Goal: Task Accomplishment & Management: Use online tool/utility

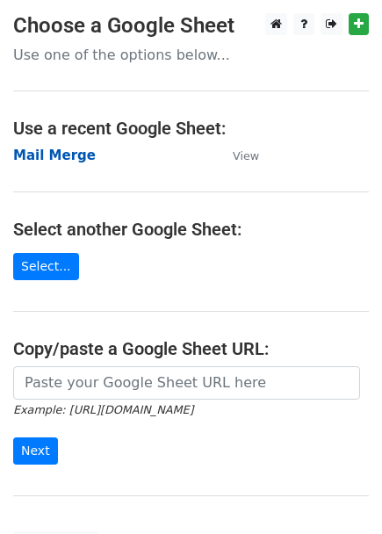
click at [66, 158] on strong "Mail Merge" at bounding box center [54, 156] width 83 height 16
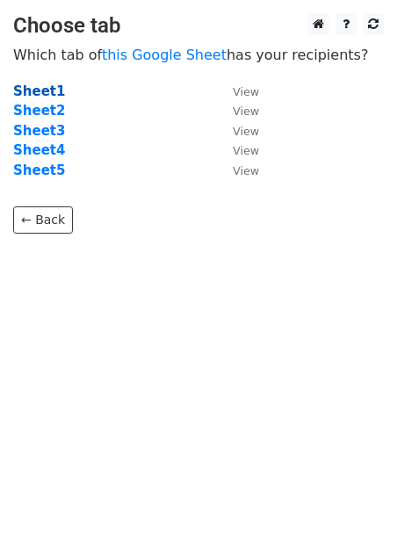
click at [47, 95] on strong "Sheet1" at bounding box center [39, 92] width 52 height 16
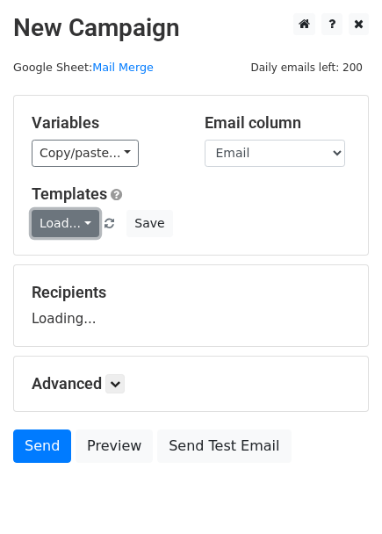
click at [67, 223] on link "Load..." at bounding box center [66, 223] width 68 height 27
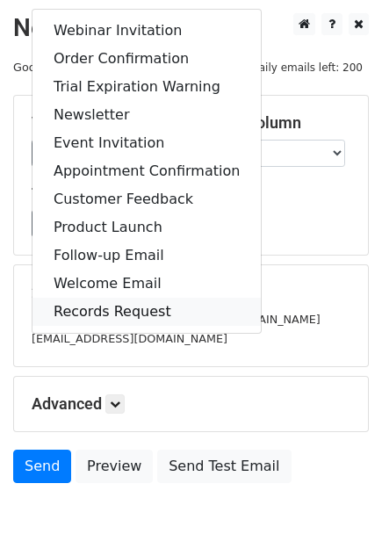
click at [88, 311] on link "Records Request" at bounding box center [147, 312] width 229 height 28
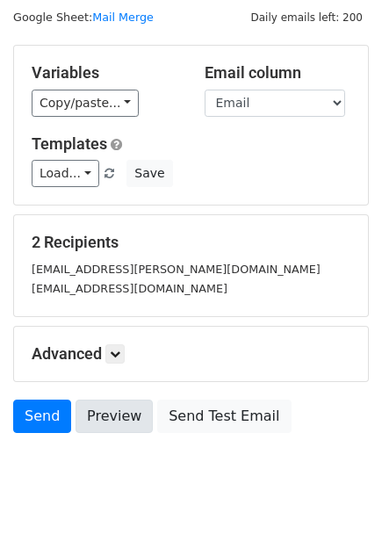
scroll to position [98, 0]
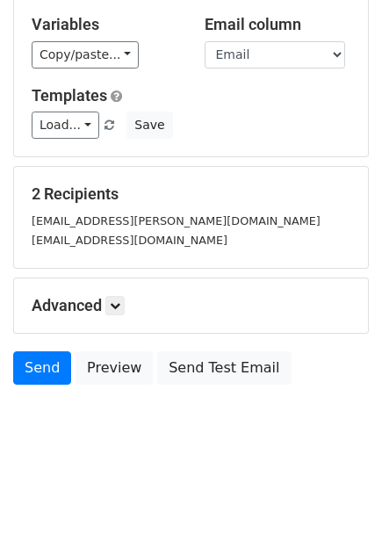
click at [68, 364] on div "Send Preview Send Test Email" at bounding box center [191, 373] width 382 height 42
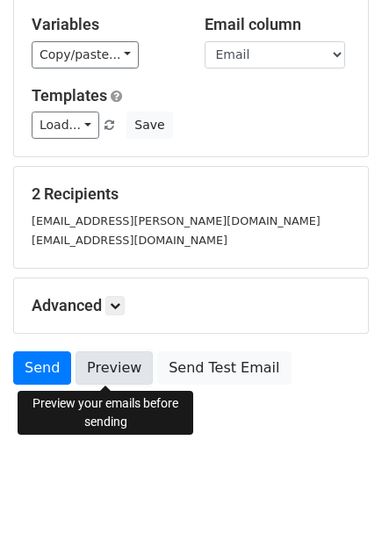
click at [89, 364] on link "Preview" at bounding box center [114, 368] width 77 height 33
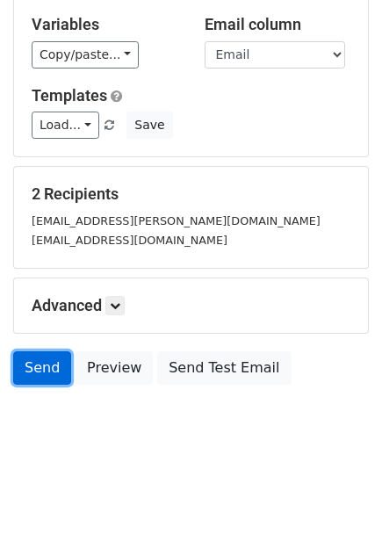
click at [49, 375] on link "Send" at bounding box center [42, 368] width 58 height 33
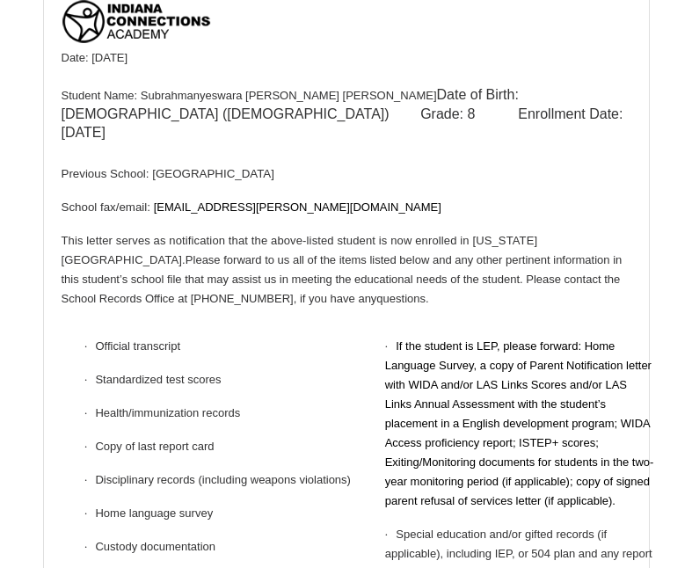
scroll to position [264, 0]
